Goal: Navigation & Orientation: Find specific page/section

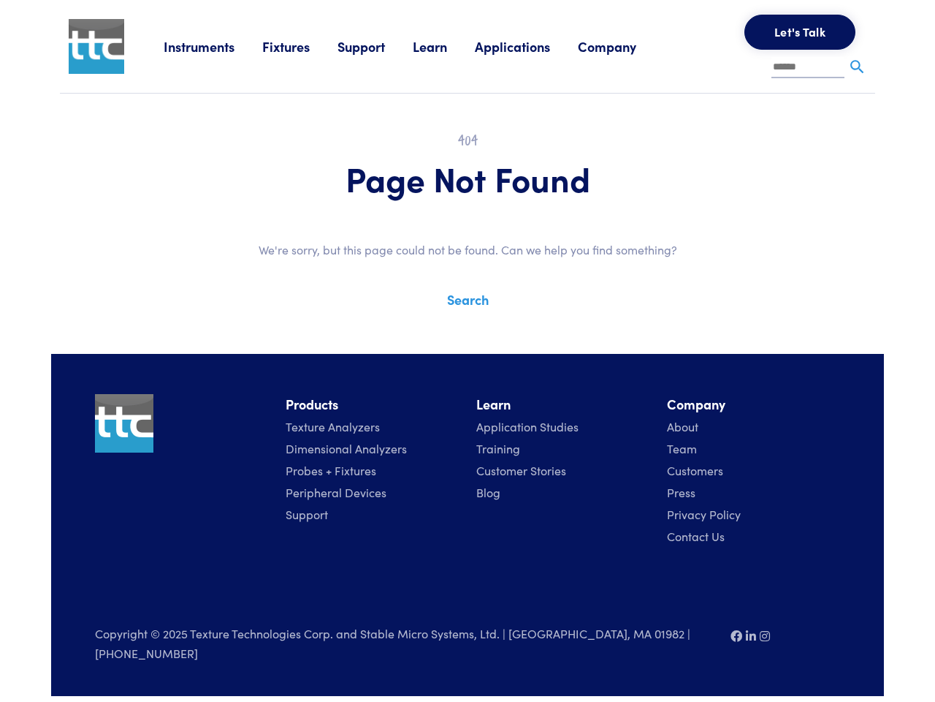
click at [468, 340] on div "Instruments Texture Analyzers Measure any physical product characteristic. TA.X…" at bounding box center [467, 348] width 833 height 696
click at [213, 46] on link "Instruments" at bounding box center [213, 46] width 99 height 18
click at [301, 46] on link "Fixtures" at bounding box center [299, 46] width 75 height 18
click at [378, 46] on link "Support" at bounding box center [375, 46] width 75 height 18
click at [448, 46] on link "Learn" at bounding box center [444, 46] width 62 height 18
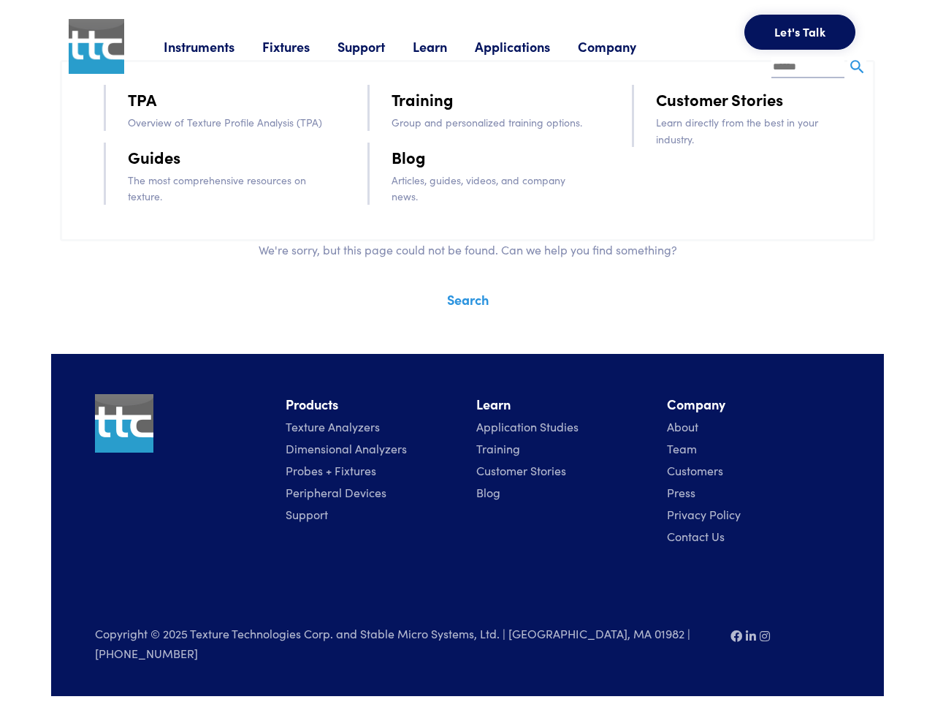
click at [531, 46] on link "Applications" at bounding box center [526, 46] width 103 height 18
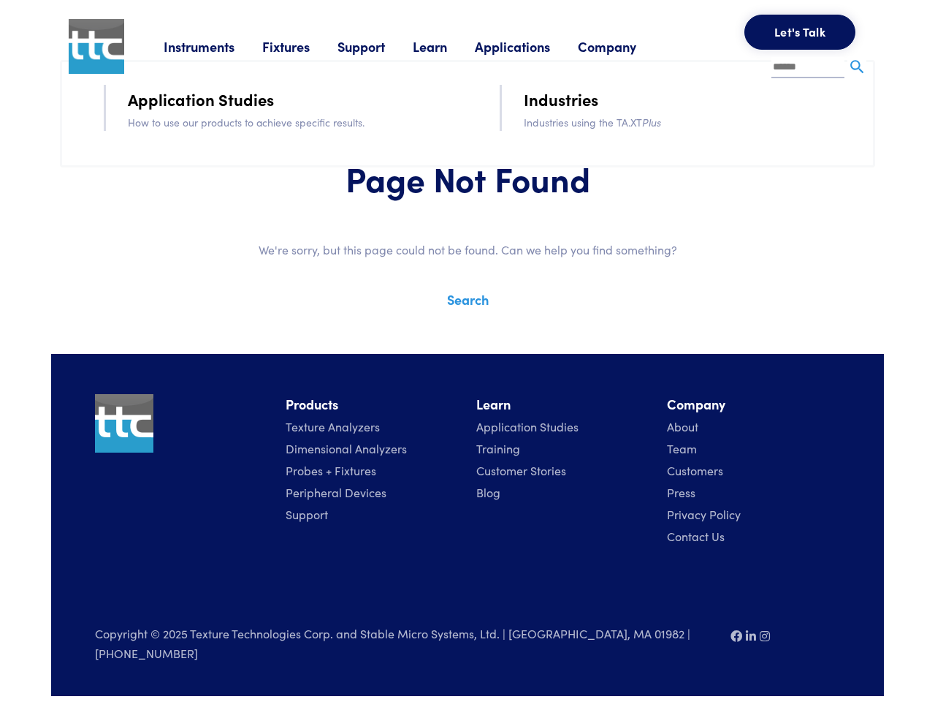
click at [626, 46] on link "Company" at bounding box center [621, 46] width 86 height 18
